Goal: Information Seeking & Learning: Check status

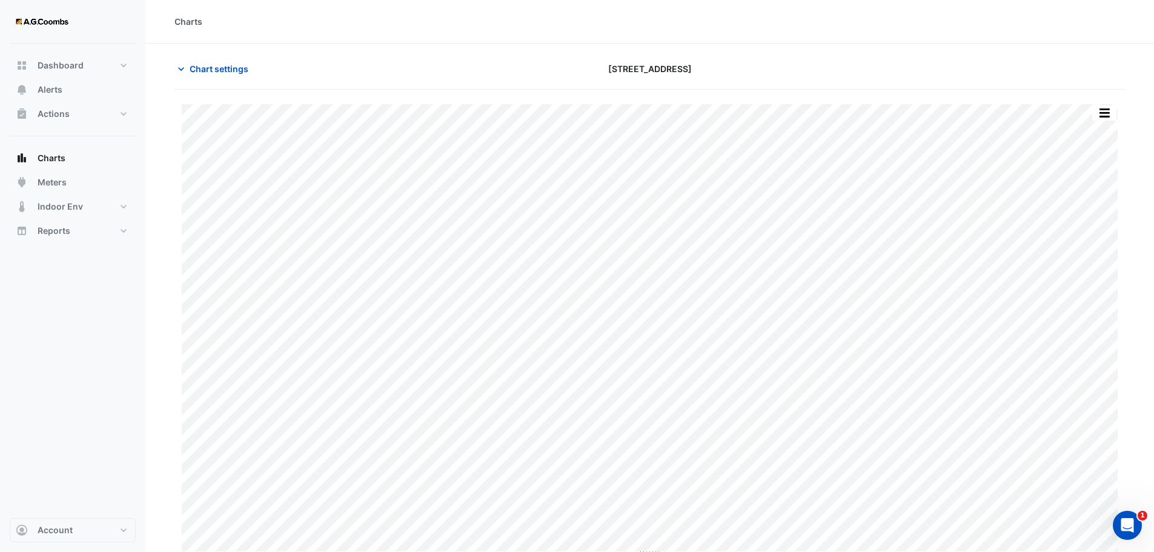
type input "**********"
click at [245, 62] on button "Chart settings" at bounding box center [216, 68] width 82 height 21
